Goal: Task Accomplishment & Management: Manage account settings

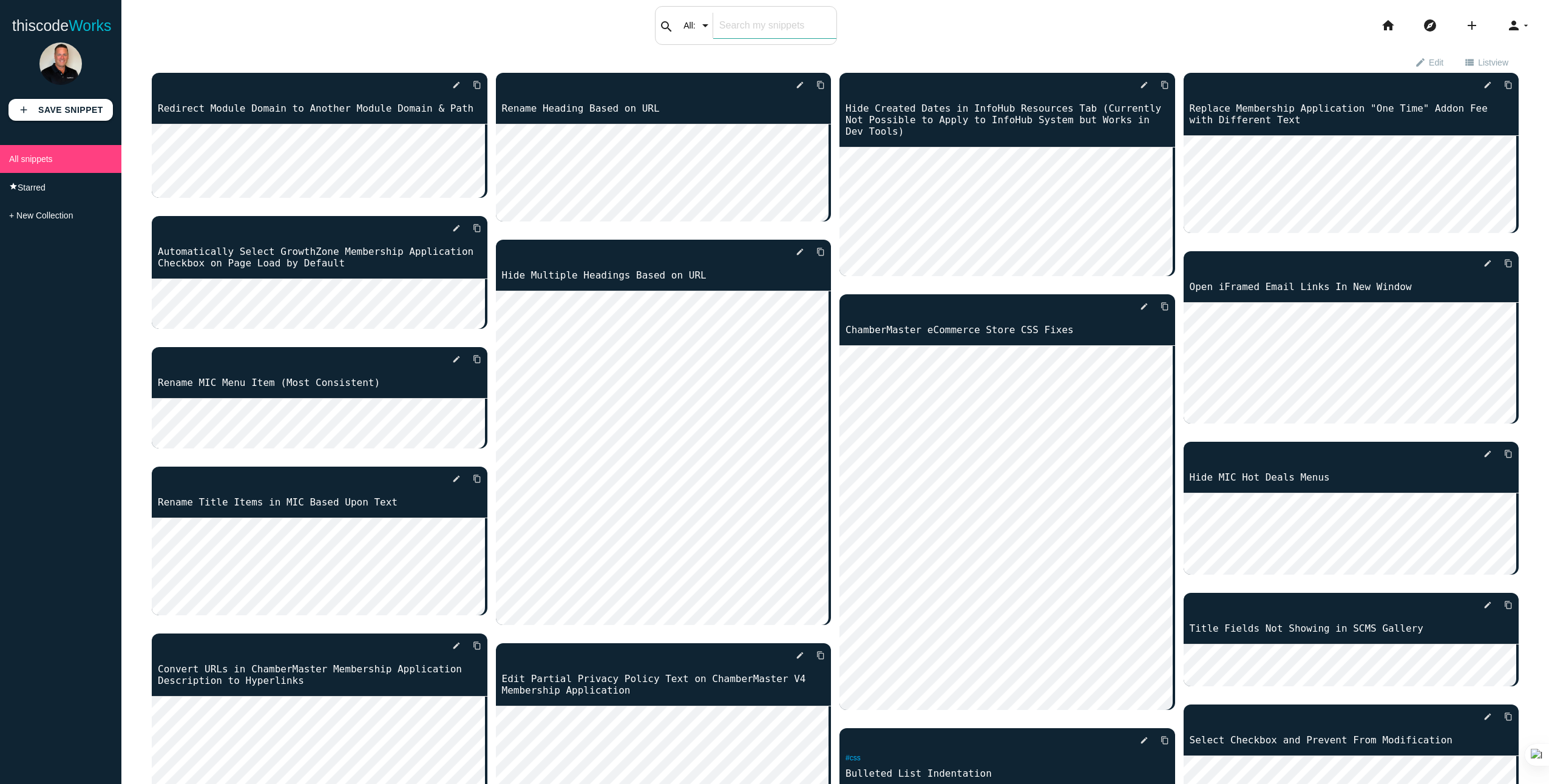
click at [716, 25] on div "search All: All: Code: Title: Tag: All: Code: Title: Tag:" at bounding box center [746, 25] width 182 height 38
type input "search"
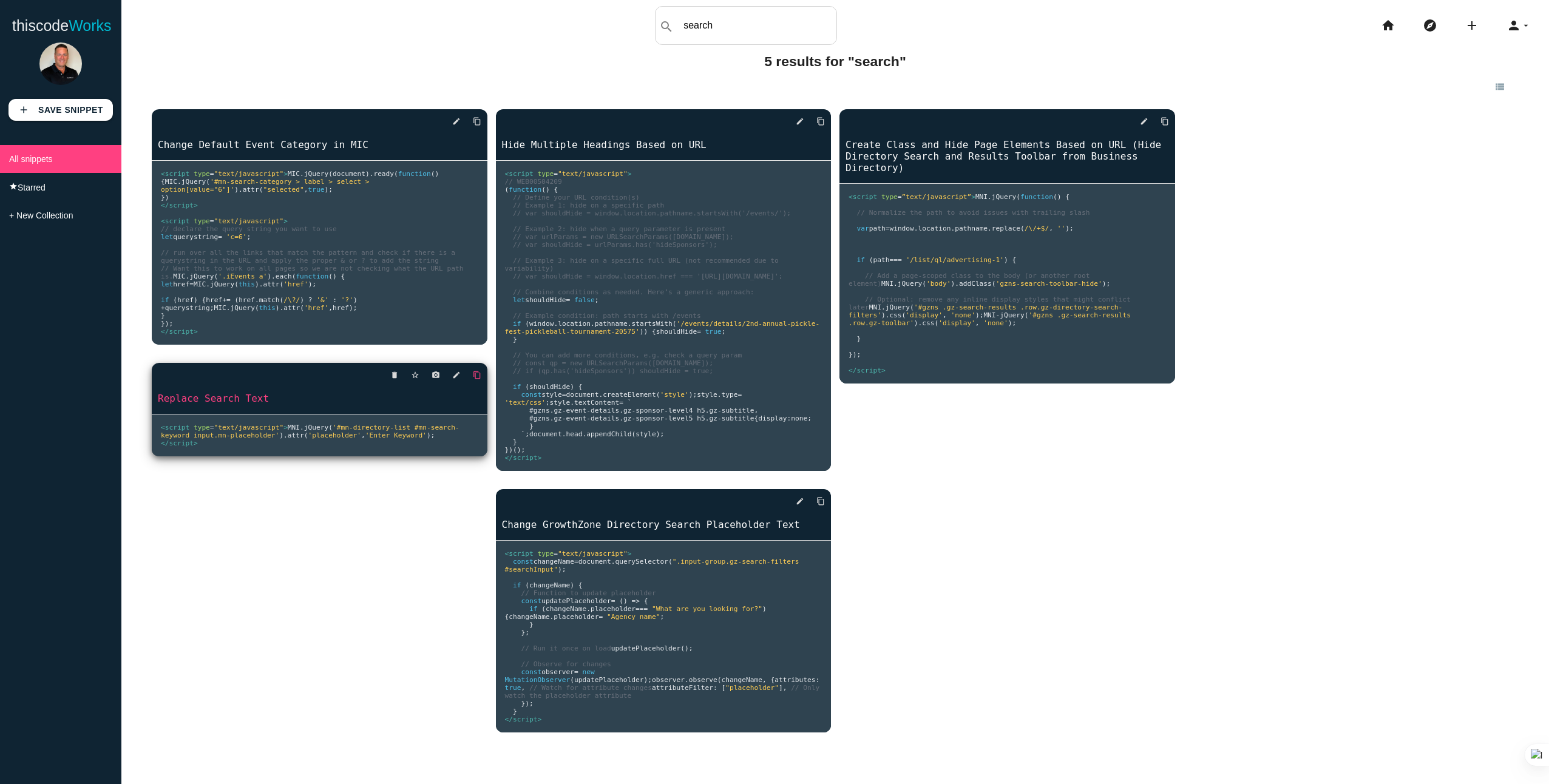
click at [474, 386] on icon "content_copy" at bounding box center [476, 375] width 8 height 22
click at [1510, 27] on icon "person" at bounding box center [1513, 25] width 15 height 38
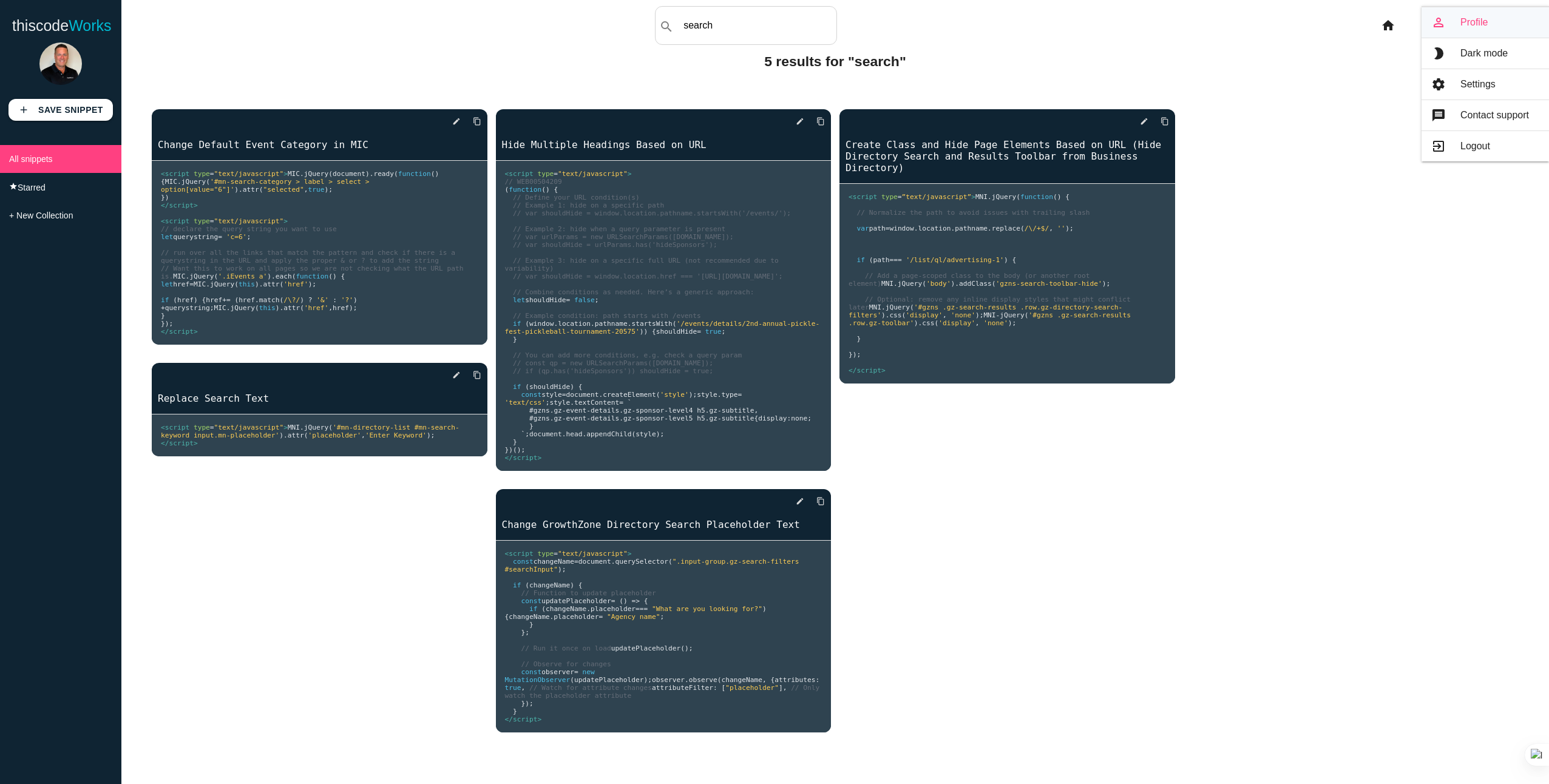
click at [1482, 21] on link "person_outline Profile" at bounding box center [1485, 22] width 127 height 30
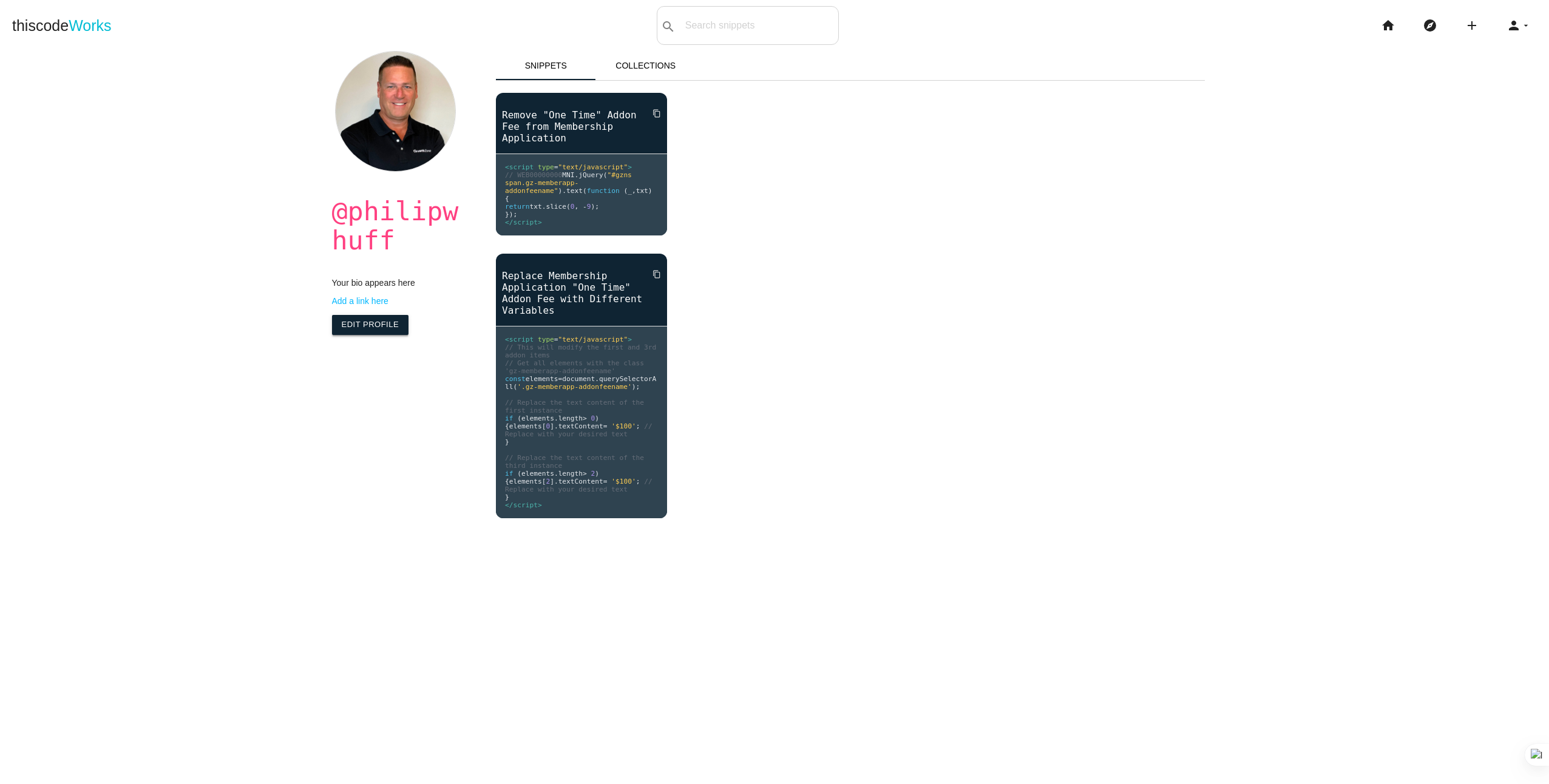
click at [345, 327] on link "Edit Profile" at bounding box center [370, 324] width 77 height 19
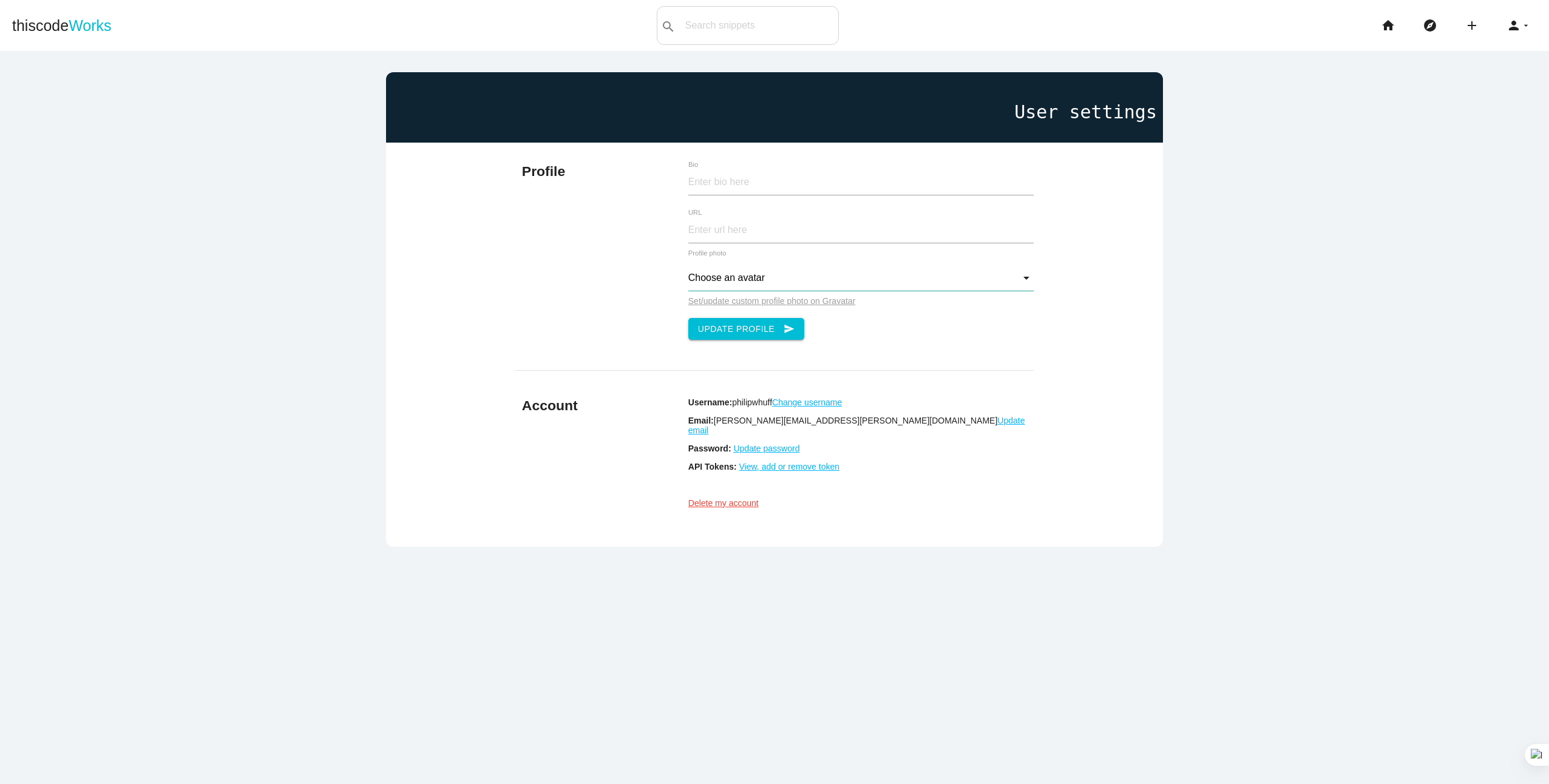
click at [762, 277] on input "Choose an avatar" at bounding box center [860, 278] width 345 height 26
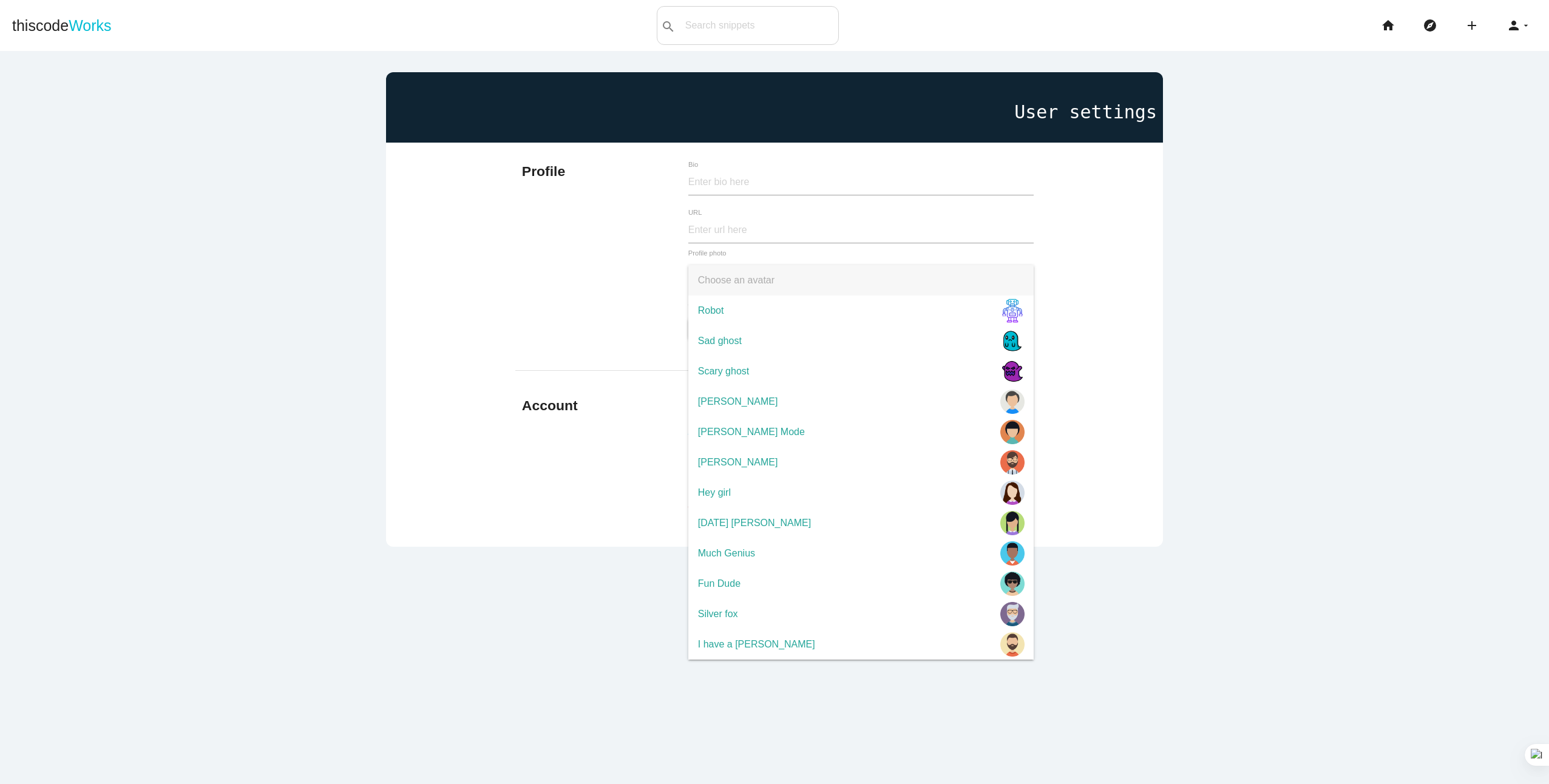
click at [1294, 199] on main "User settings Profile Bio URL Choose an avatar Choose an avatar Robot Sad ghost…" at bounding box center [774, 443] width 1549 height 784
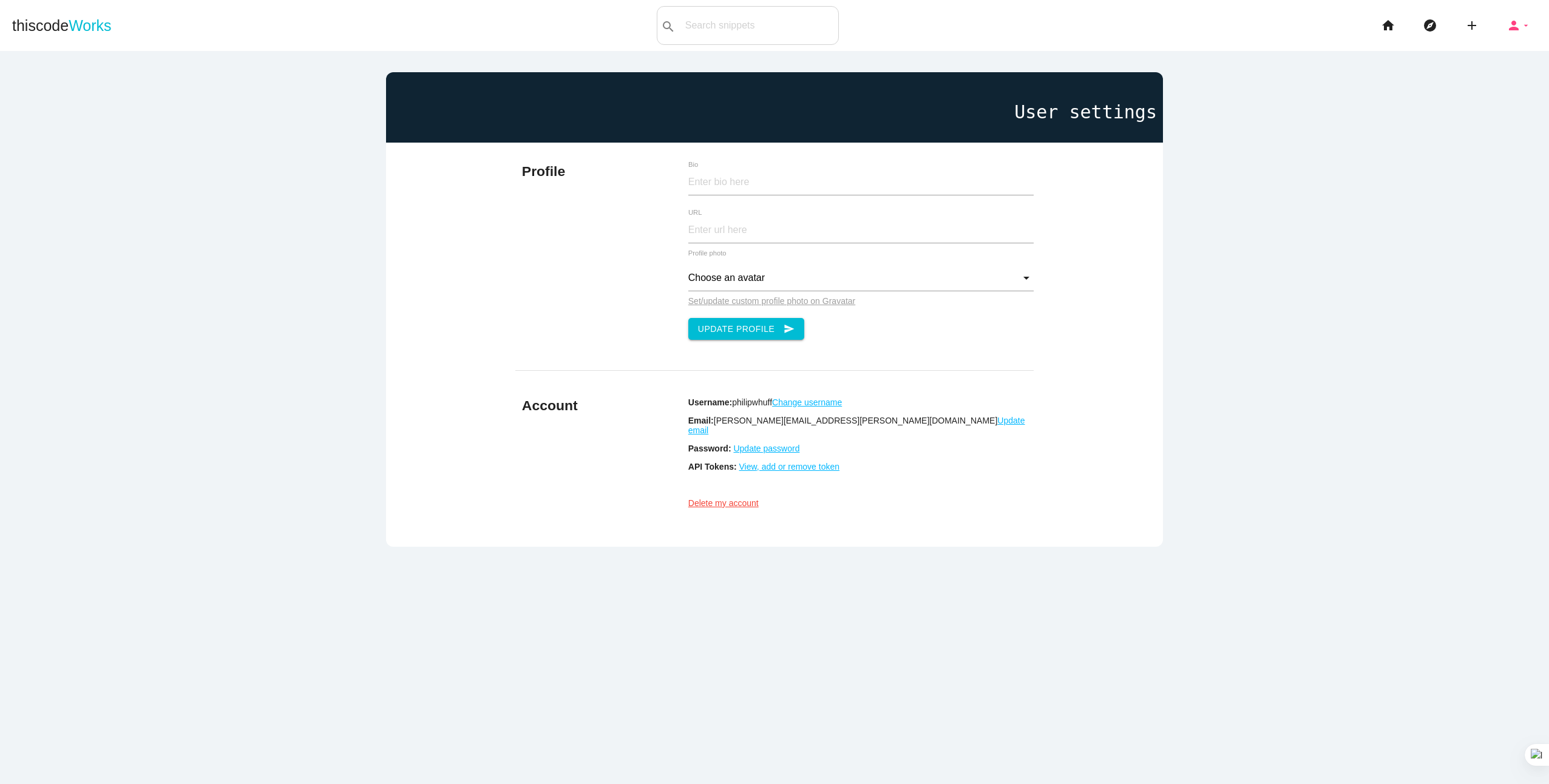
click at [1508, 22] on icon "person" at bounding box center [1513, 25] width 15 height 38
click at [1468, 79] on link "settings Settings" at bounding box center [1485, 84] width 127 height 30
click at [1521, 27] on icon "arrow_drop_down" at bounding box center [1525, 25] width 10 height 38
click at [1460, 24] on link "person_outline Profile" at bounding box center [1485, 22] width 127 height 30
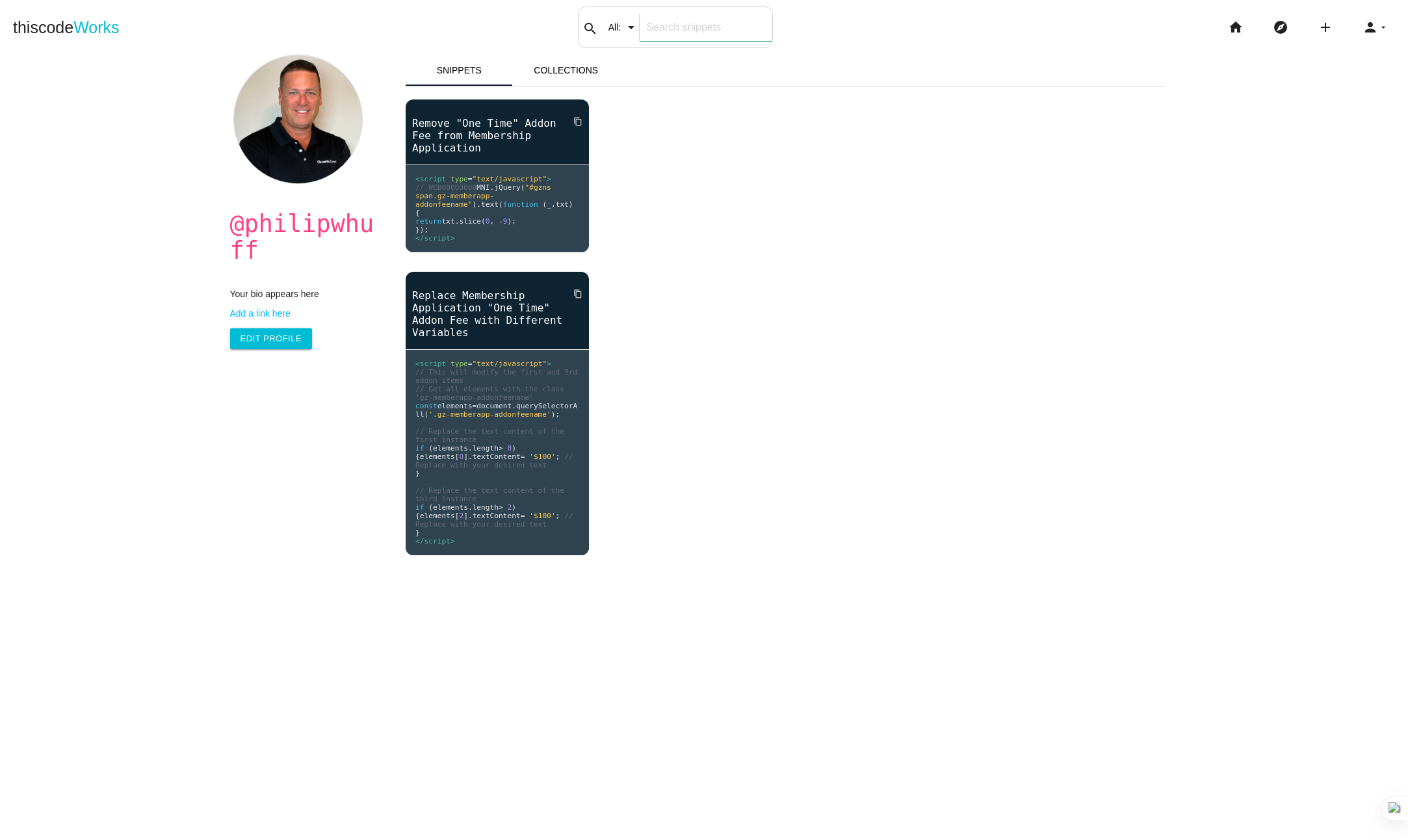
click at [668, 24] on input "text" at bounding box center [705, 27] width 132 height 27
type input "search"
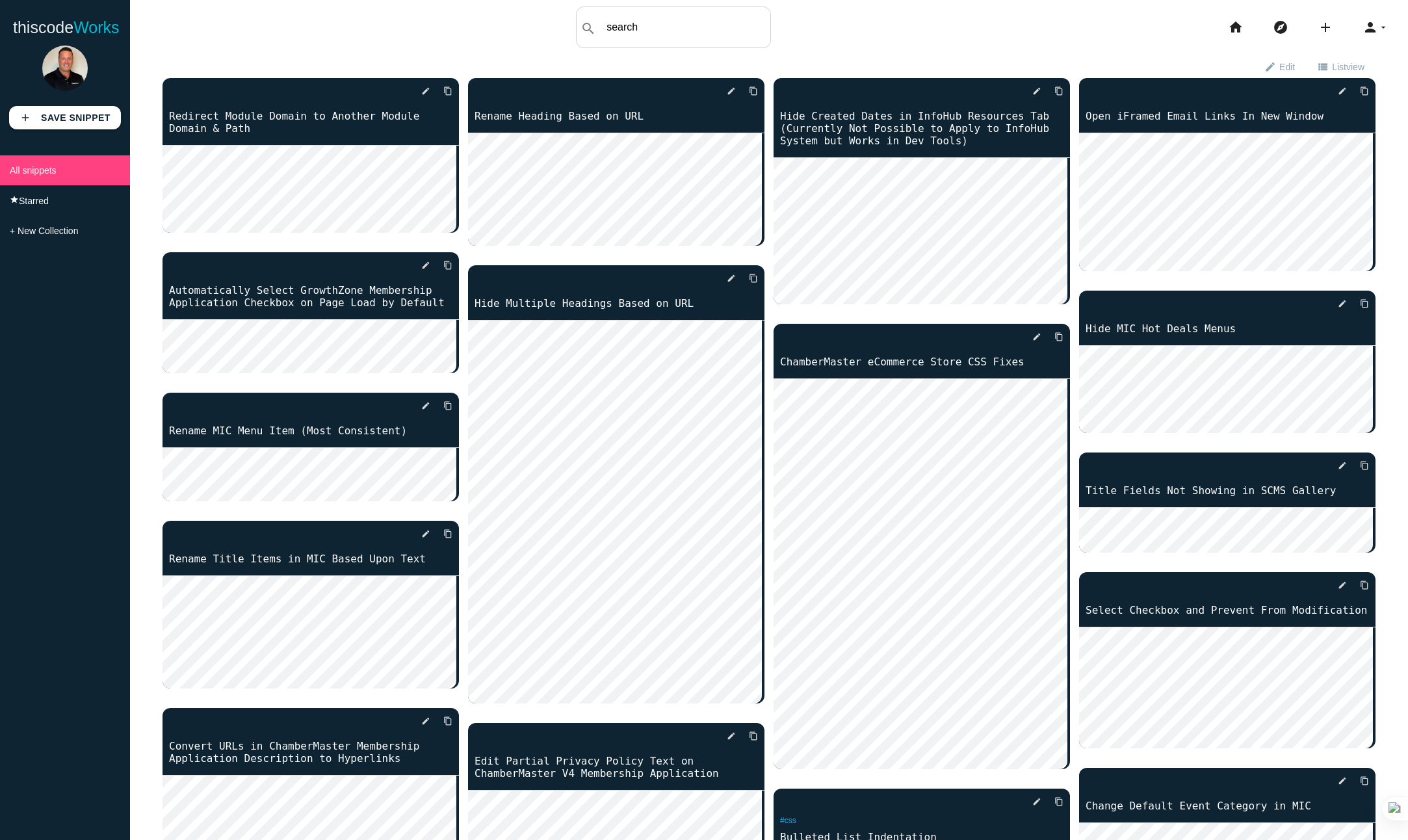
type input "search"
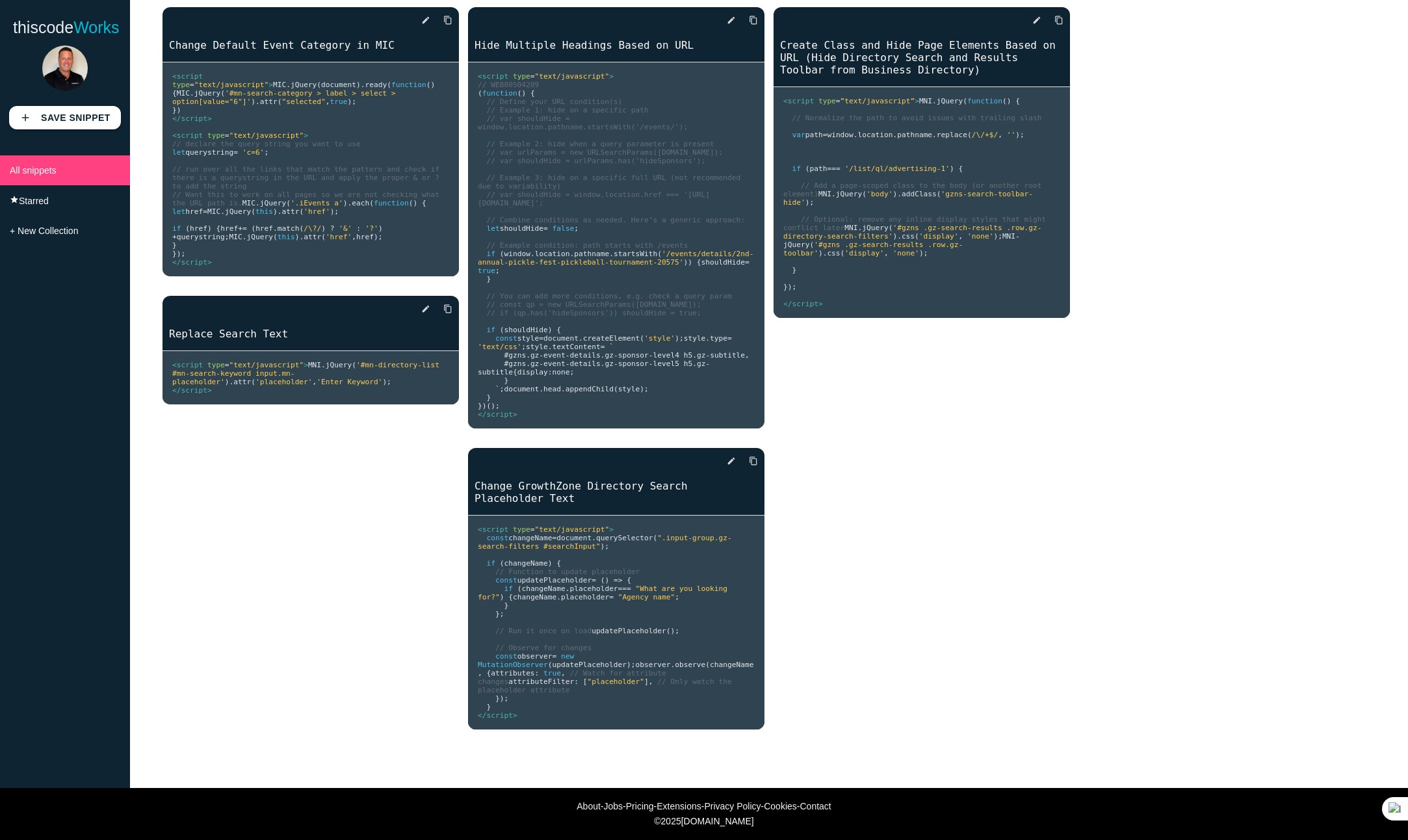
scroll to position [120, 0]
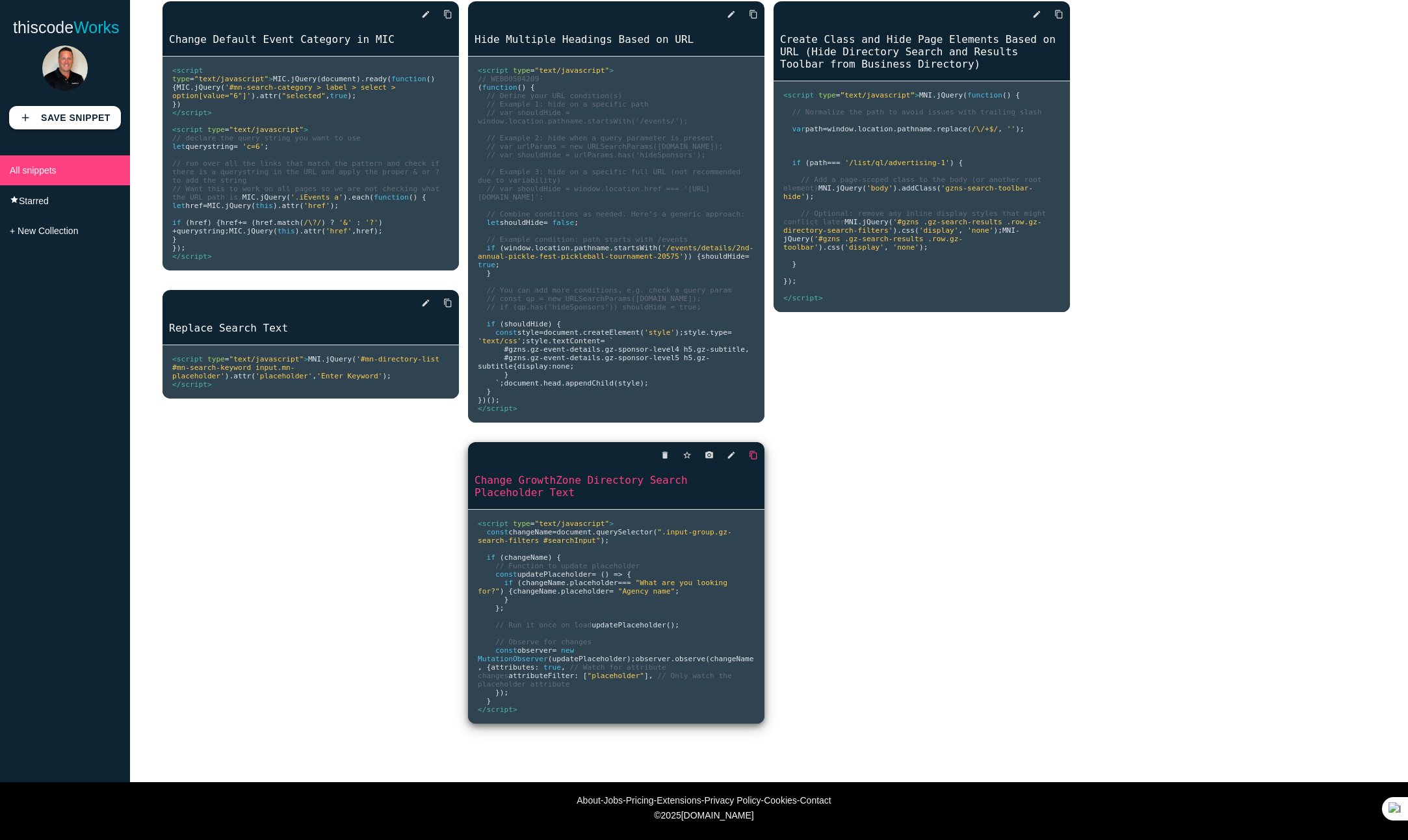
click at [749, 466] on icon "content_copy" at bounding box center [753, 455] width 9 height 24
